Goal: Task Accomplishment & Management: Manage account settings

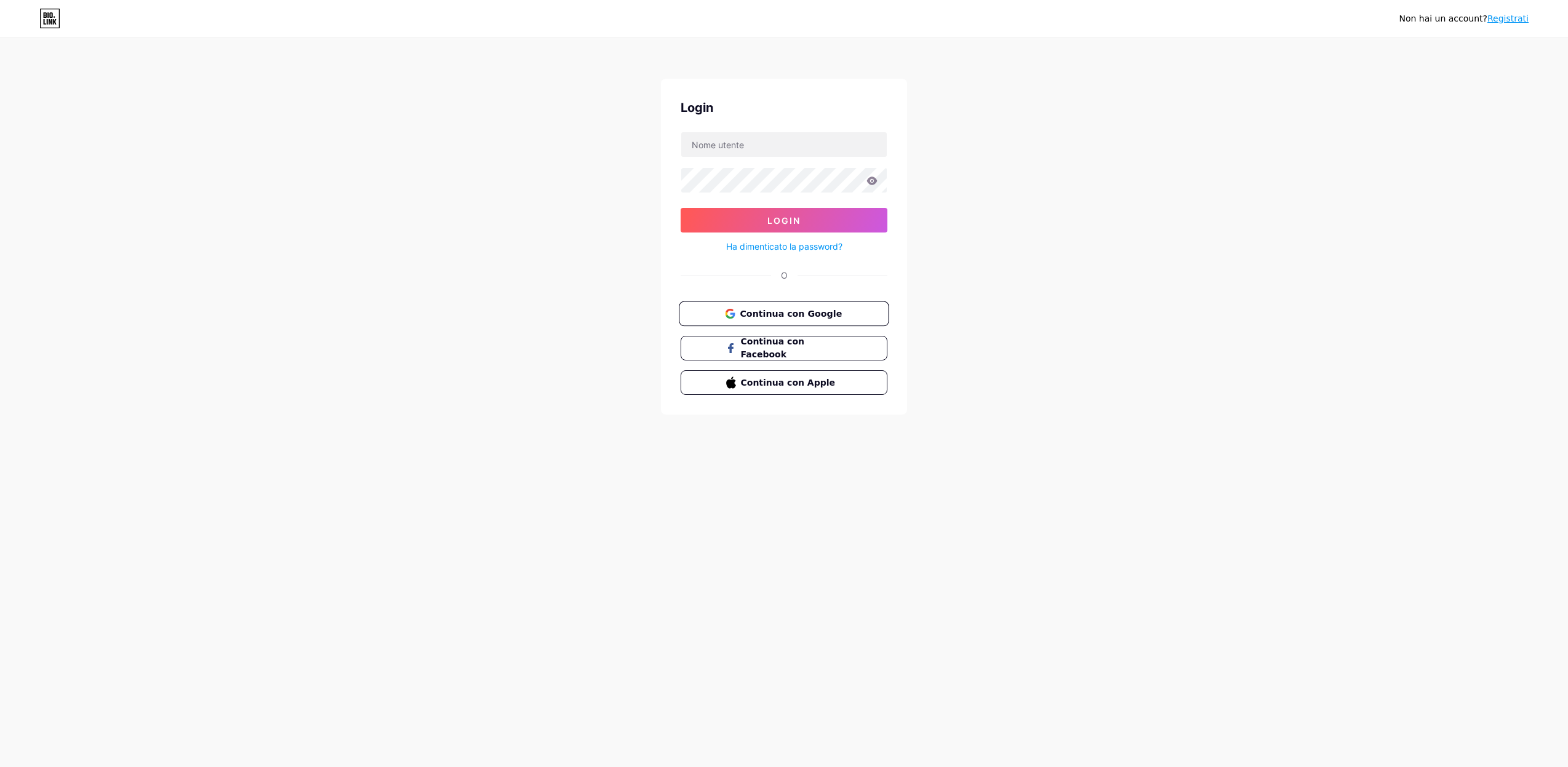
click at [735, 310] on icon at bounding box center [730, 313] width 10 height 10
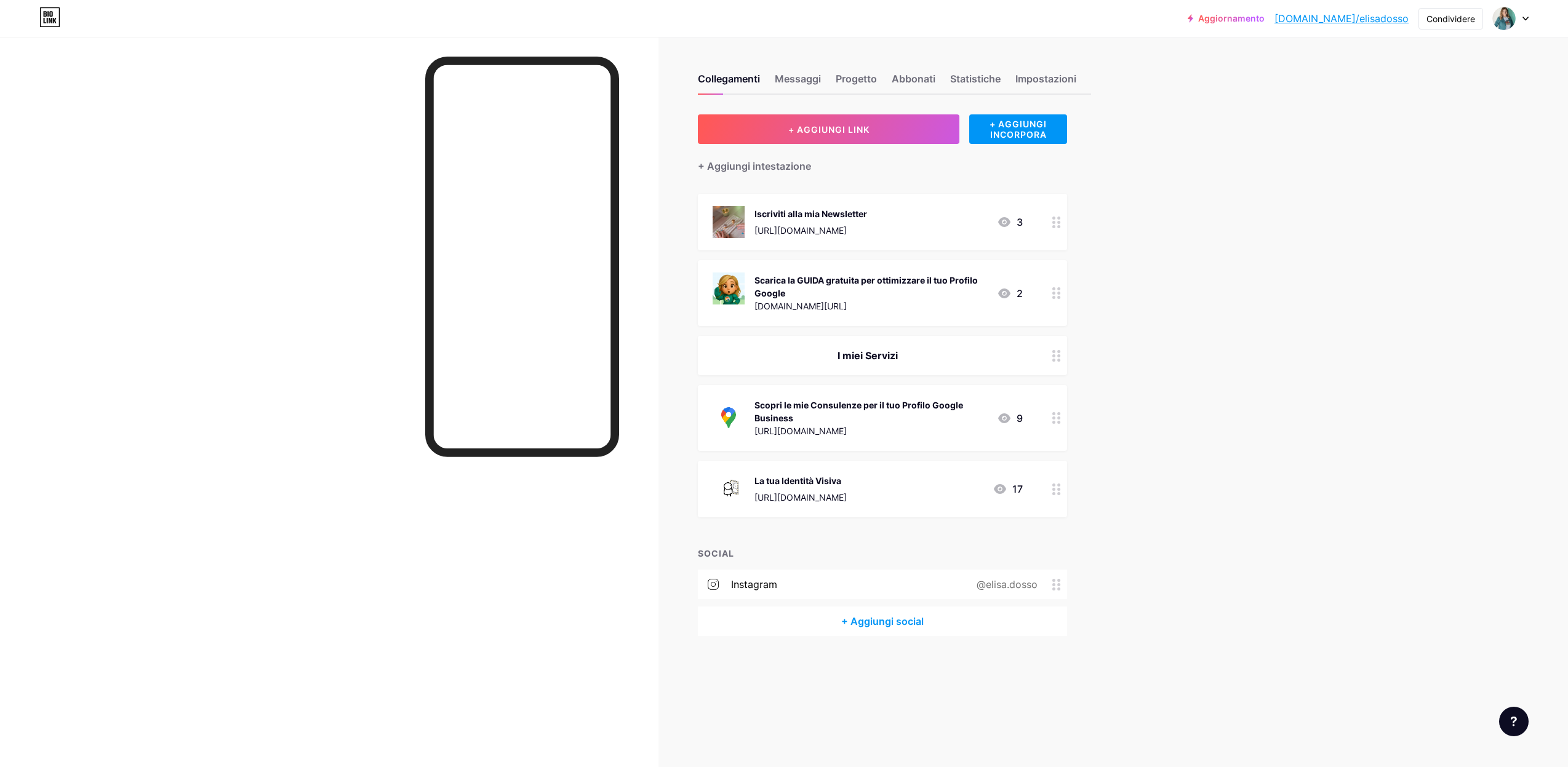
click at [1053, 417] on circle at bounding box center [1053, 417] width 3 height 3
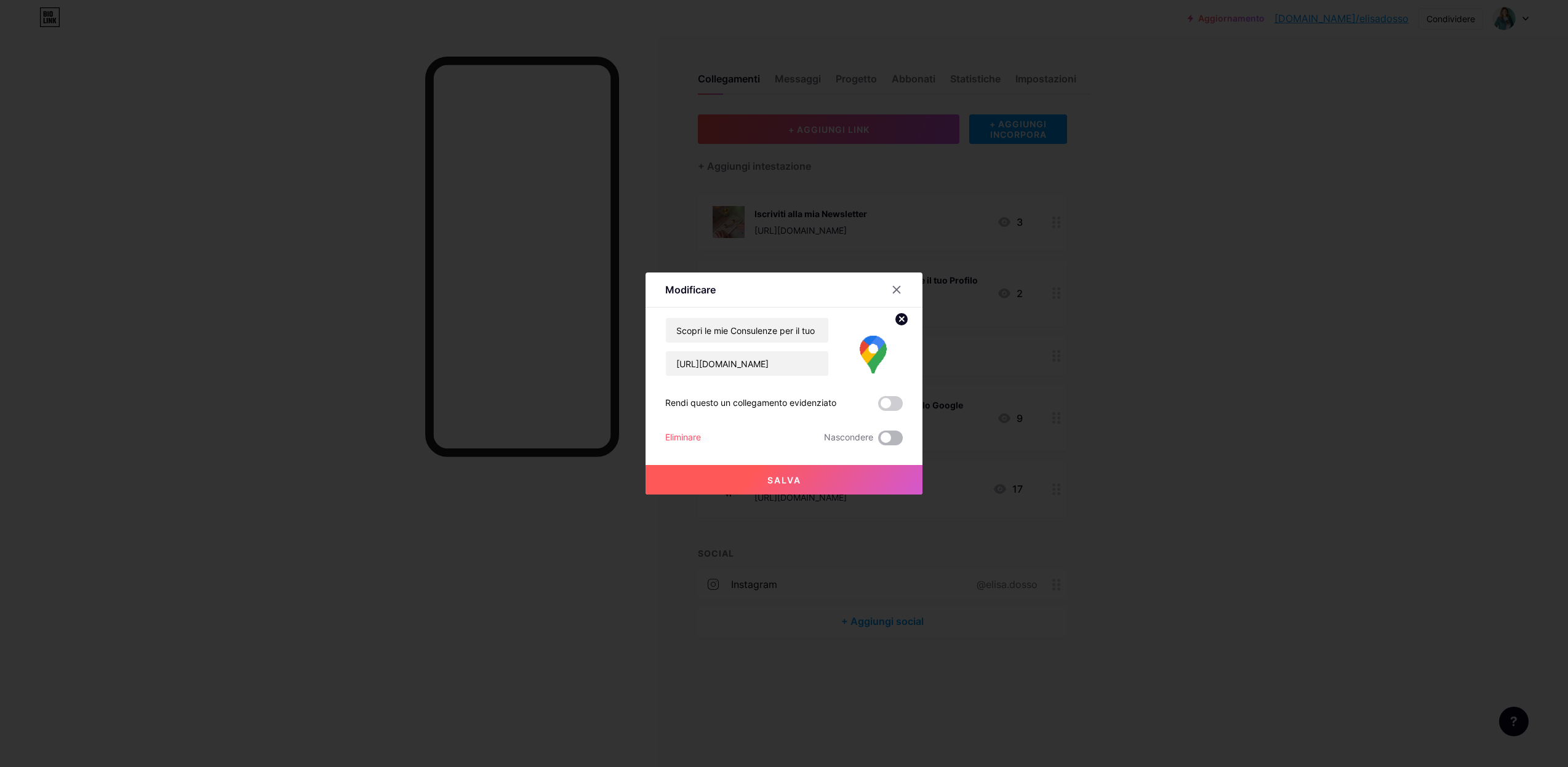
click at [892, 436] on span at bounding box center [891, 438] width 25 height 15
click at [878, 441] on input "checkbox" at bounding box center [878, 441] width 0 height 0
click at [861, 479] on button "Salva" at bounding box center [784, 479] width 277 height 29
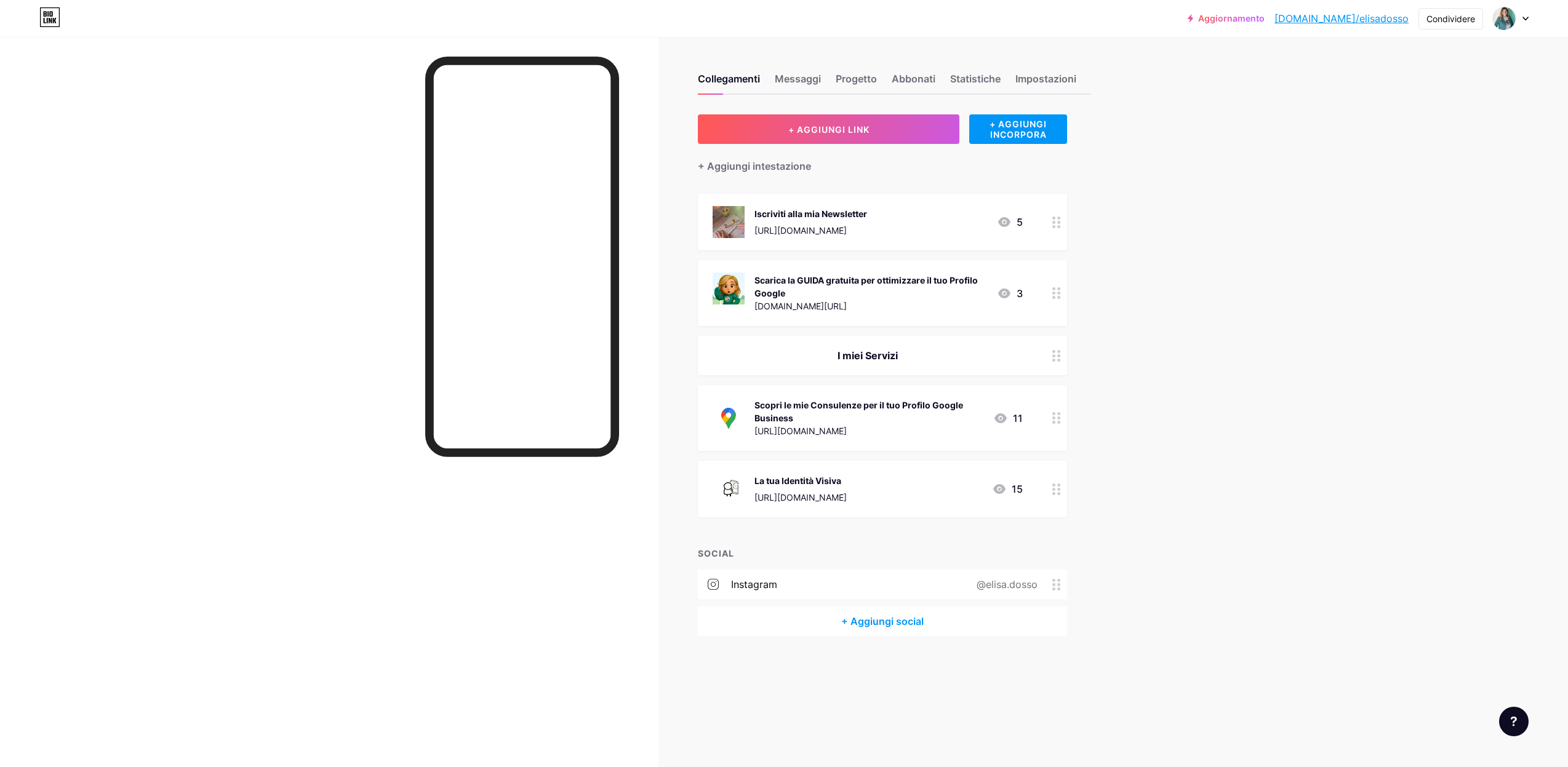
click at [1055, 415] on icon at bounding box center [1056, 418] width 8 height 12
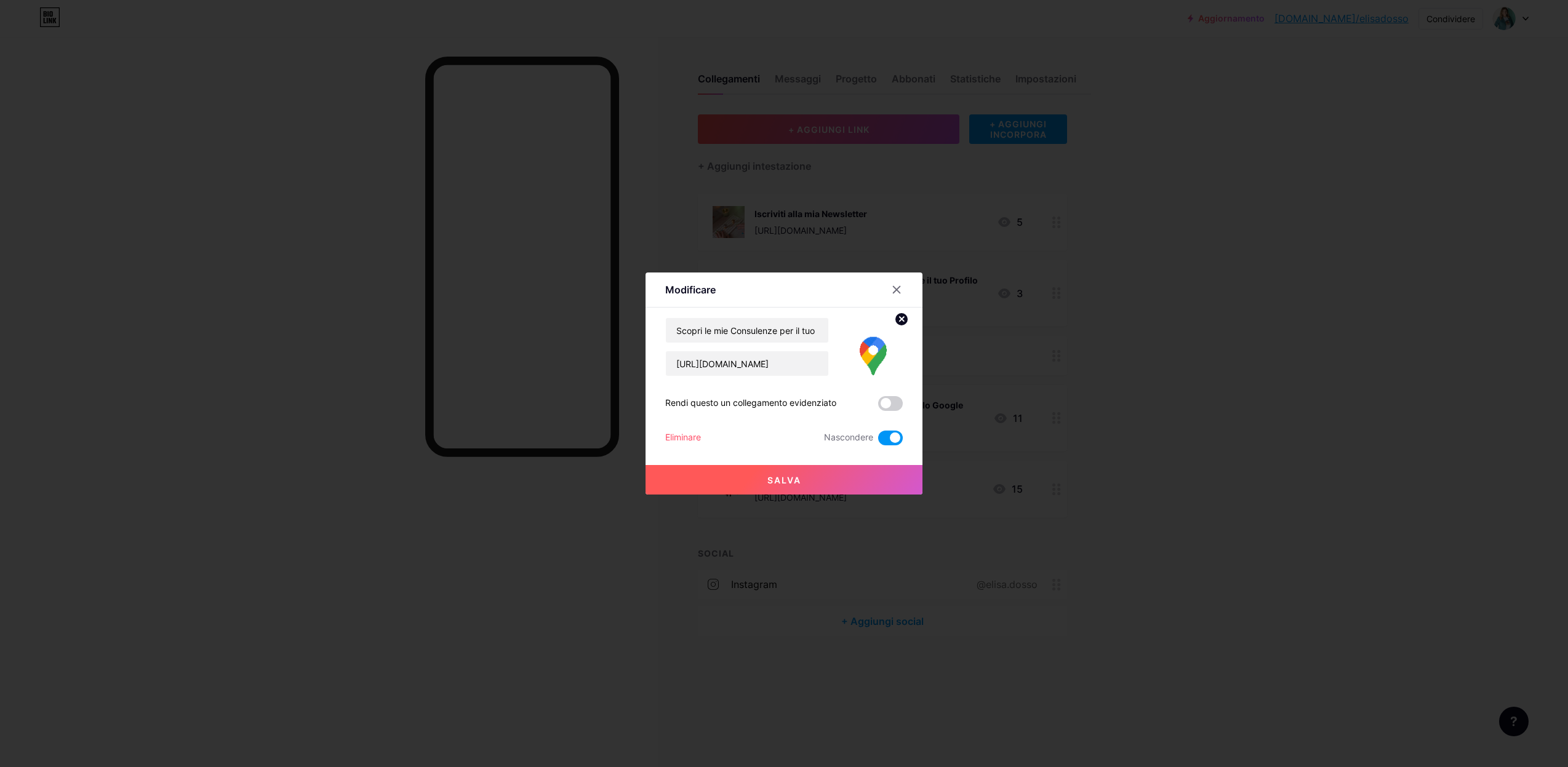
click at [887, 440] on span at bounding box center [891, 438] width 25 height 15
click at [878, 441] on input "checkbox" at bounding box center [878, 441] width 0 height 0
click at [887, 439] on span at bounding box center [891, 438] width 25 height 15
click at [878, 441] on input "checkbox" at bounding box center [878, 441] width 0 height 0
click at [671, 438] on font "Eliminare" at bounding box center [683, 437] width 36 height 10
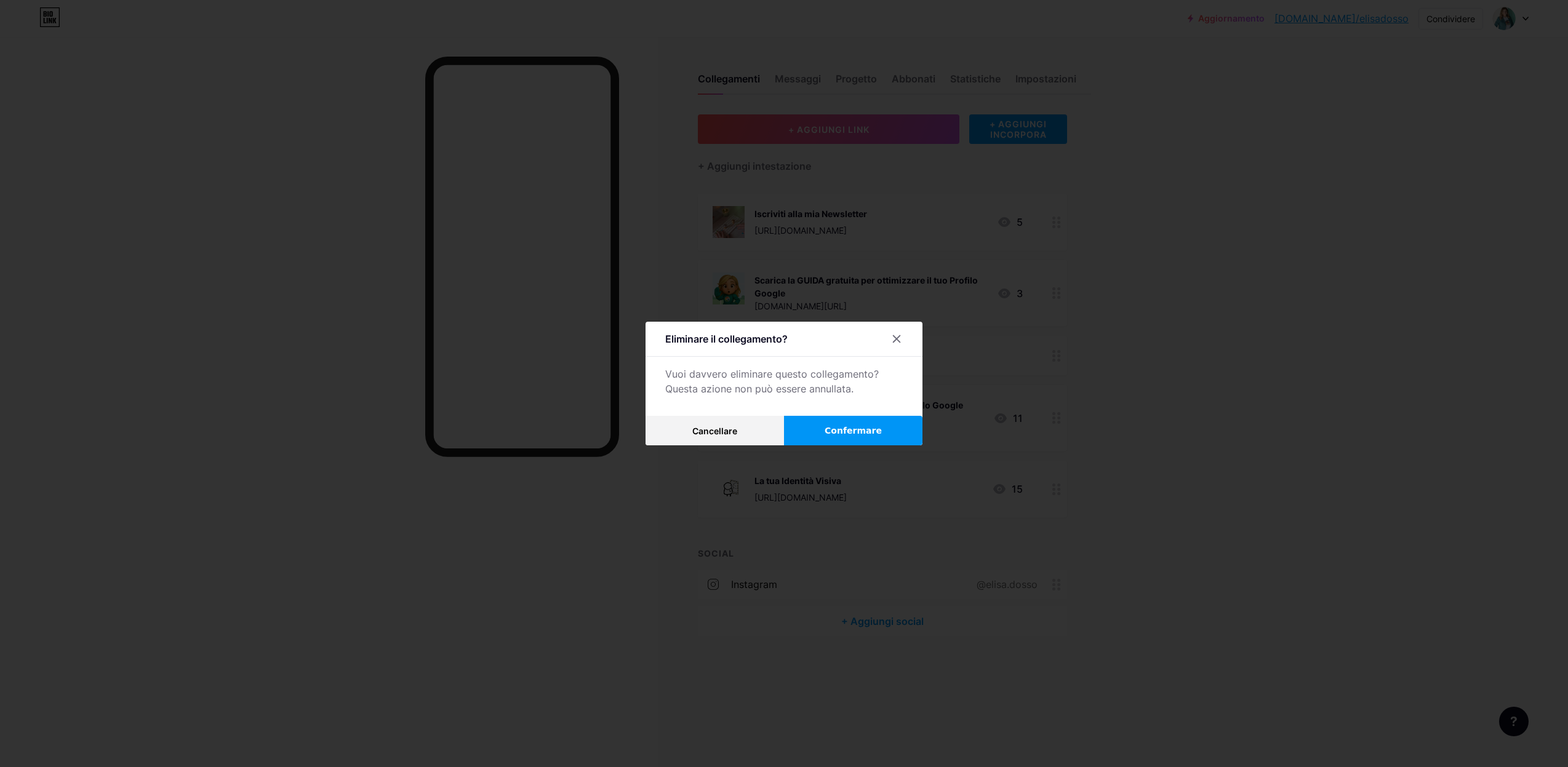
click at [843, 427] on font "Confermare" at bounding box center [853, 430] width 57 height 10
